Goal: Task Accomplishment & Management: Use online tool/utility

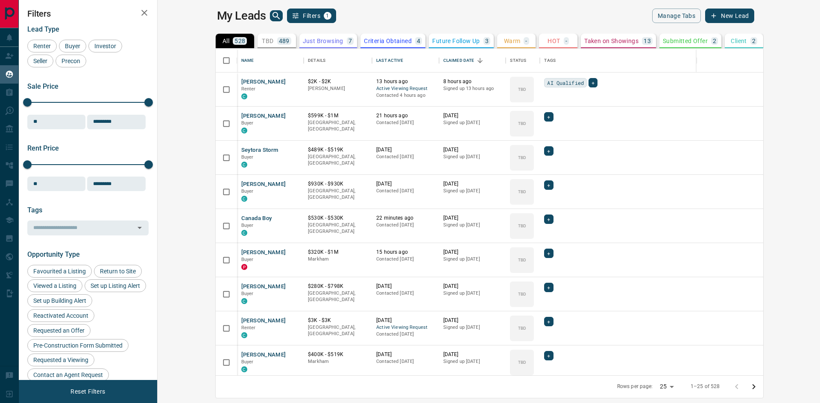
scroll to position [321, 652]
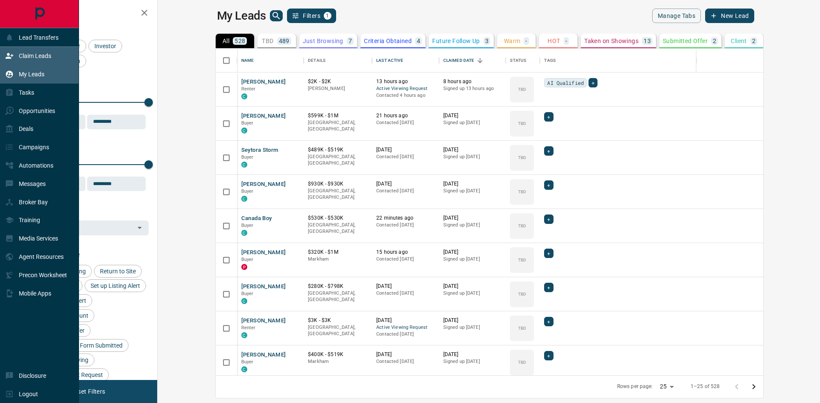
click at [32, 54] on p "Claim Leads" at bounding box center [35, 56] width 32 height 7
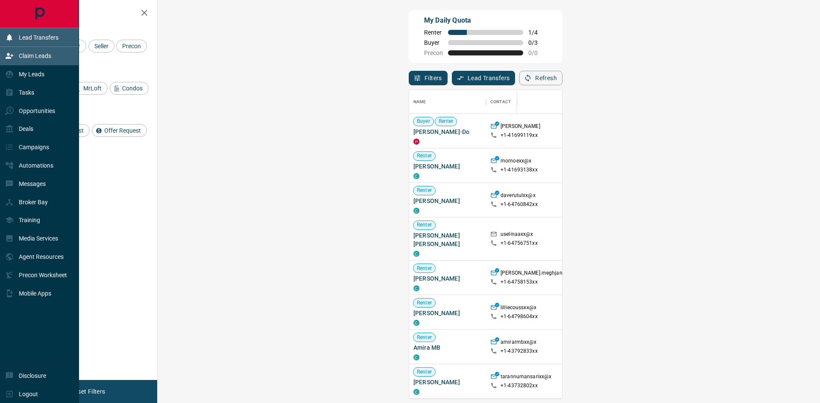
scroll to position [303, 637]
click at [21, 36] on p "Lead Transfers" at bounding box center [39, 37] width 40 height 7
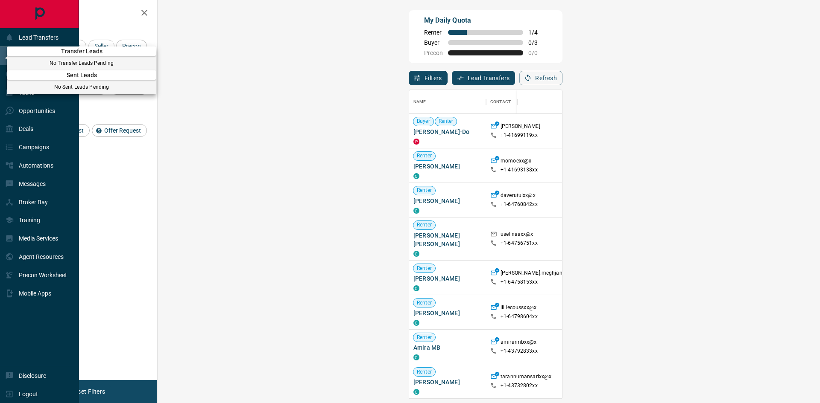
drag, startPoint x: 49, startPoint y: 126, endPoint x: 61, endPoint y: 130, distance: 13.1
click at [49, 126] on div at bounding box center [410, 201] width 820 height 403
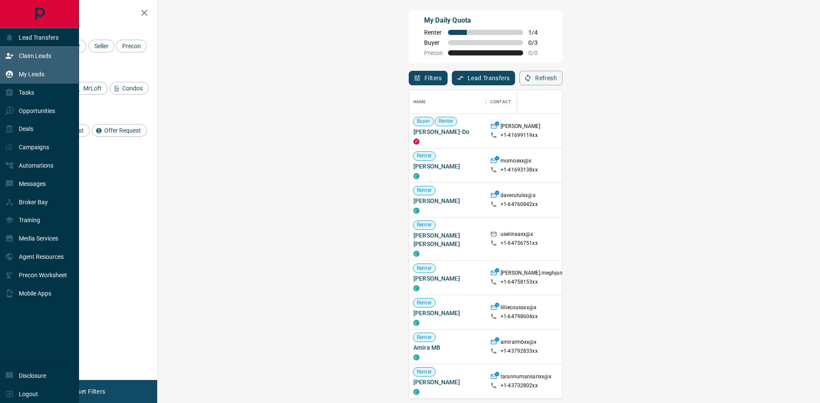
click at [41, 73] on p "My Leads" at bounding box center [32, 74] width 26 height 7
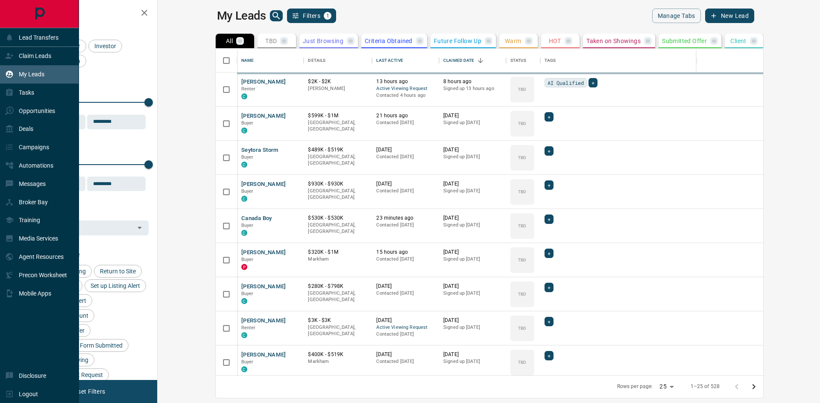
scroll to position [321, 652]
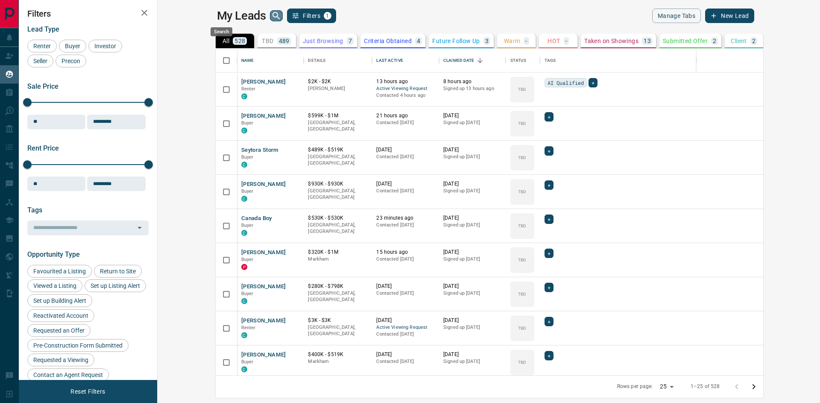
click at [272, 14] on icon "search button" at bounding box center [275, 15] width 7 height 7
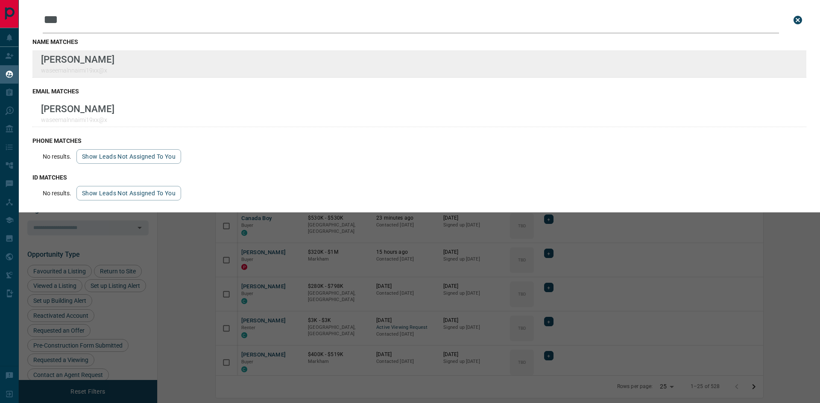
type input "***"
